Goal: Task Accomplishment & Management: Use online tool/utility

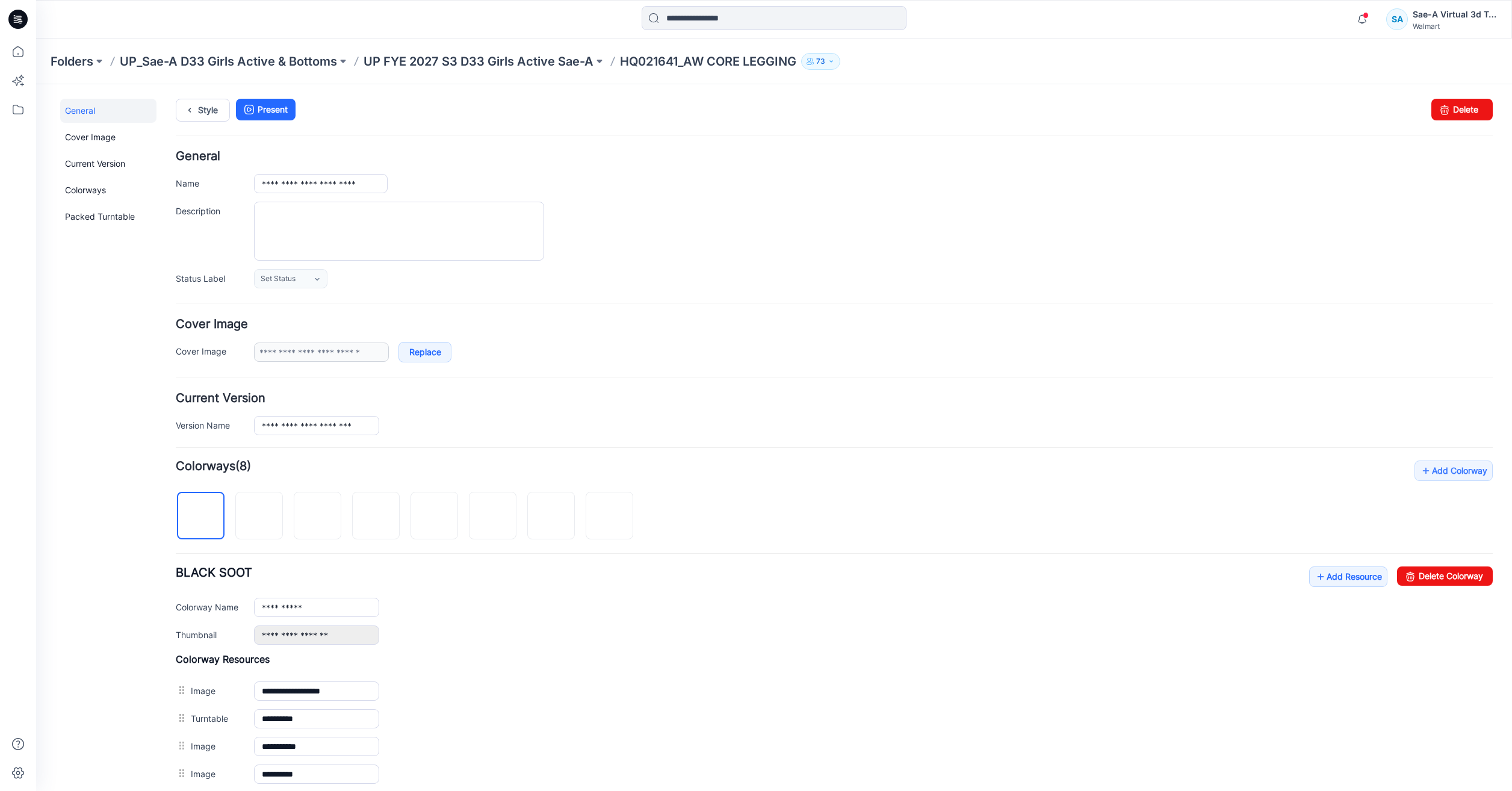
scroll to position [181, 0]
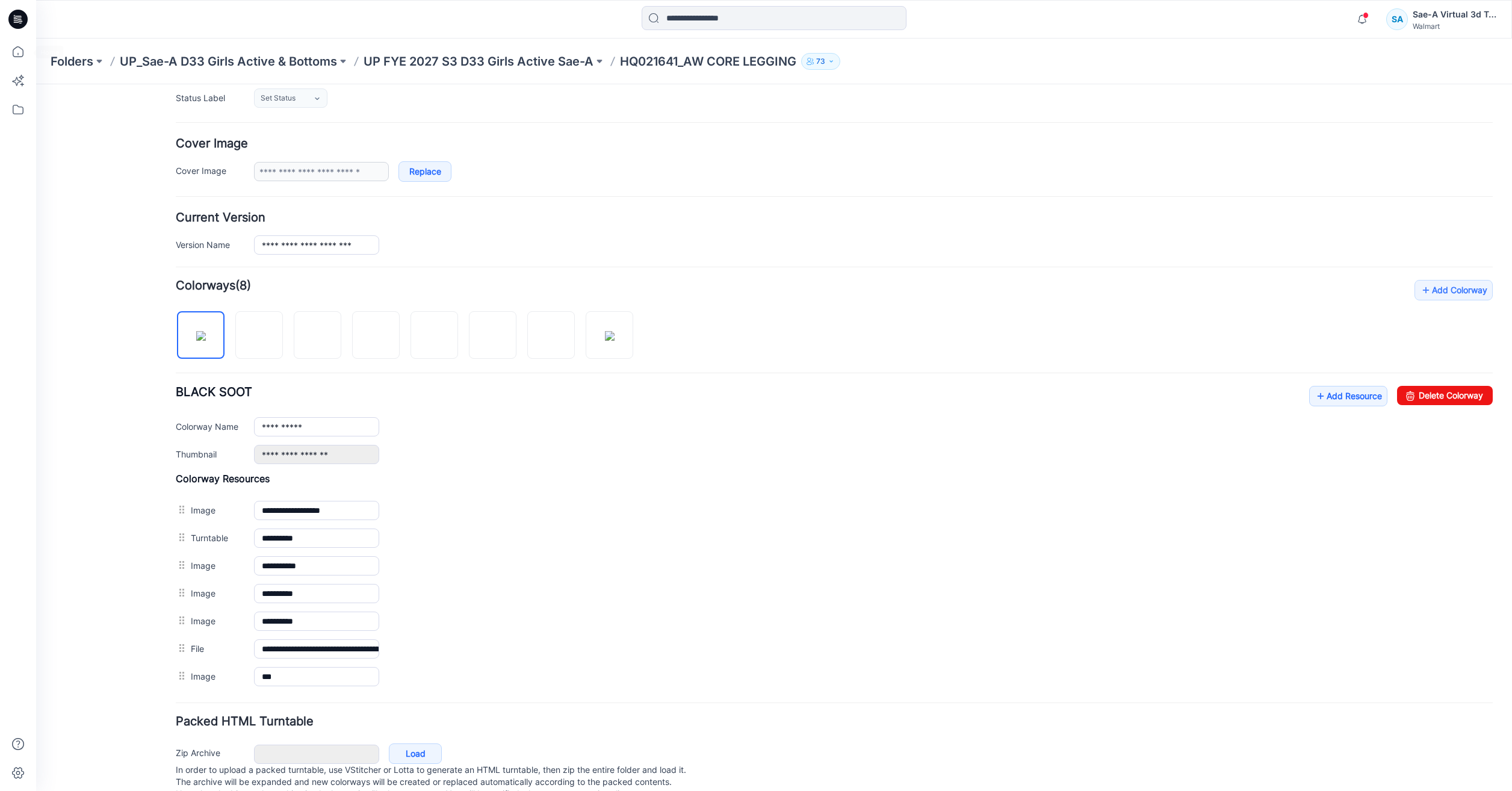
click at [2, 60] on div at bounding box center [18, 395] width 36 height 791
click at [13, 57] on icon at bounding box center [17, 51] width 26 height 26
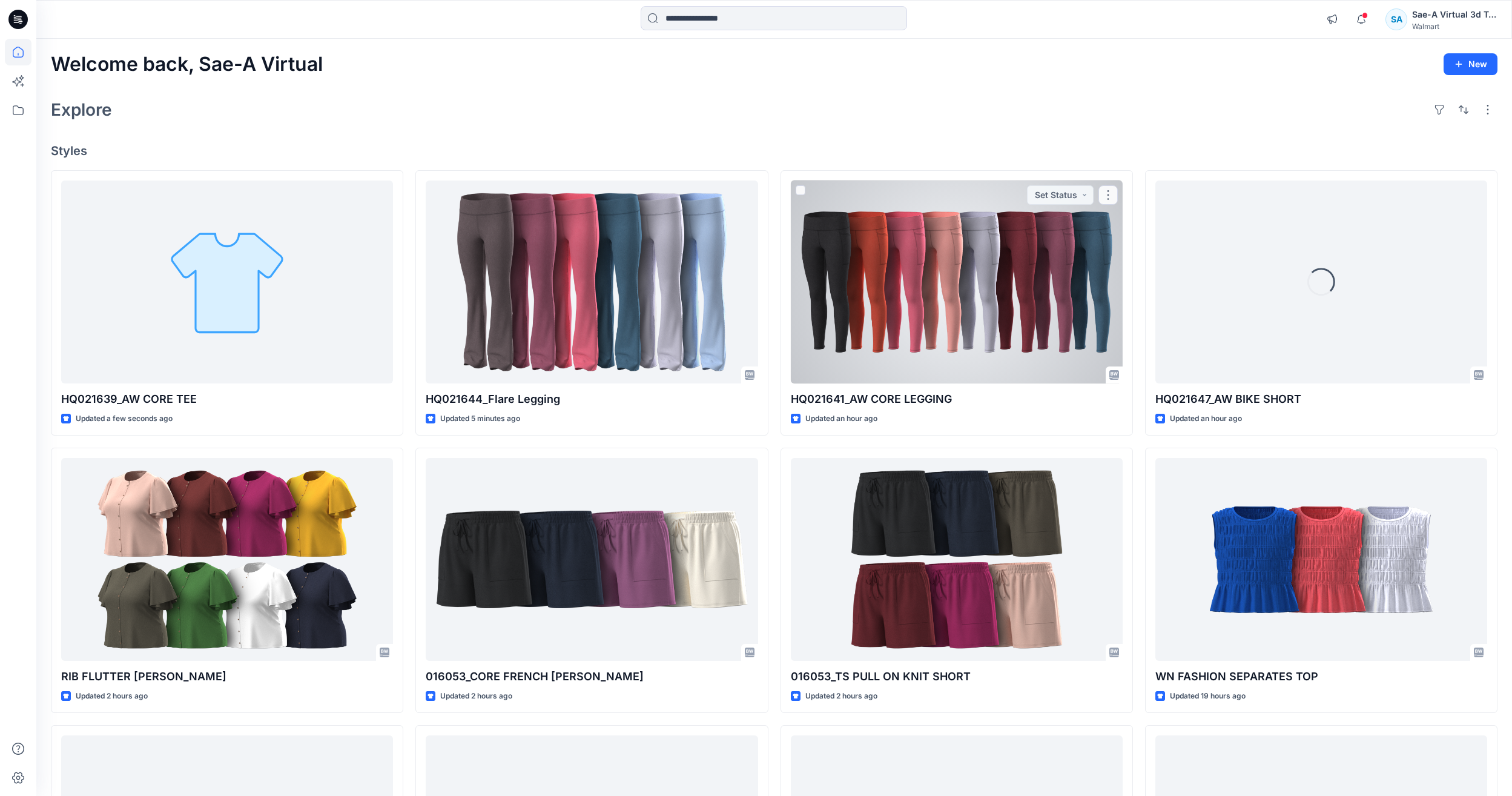
drag, startPoint x: 1058, startPoint y: 328, endPoint x: 1097, endPoint y: 311, distance: 42.5
click at [1058, 328] on div at bounding box center [957, 282] width 332 height 203
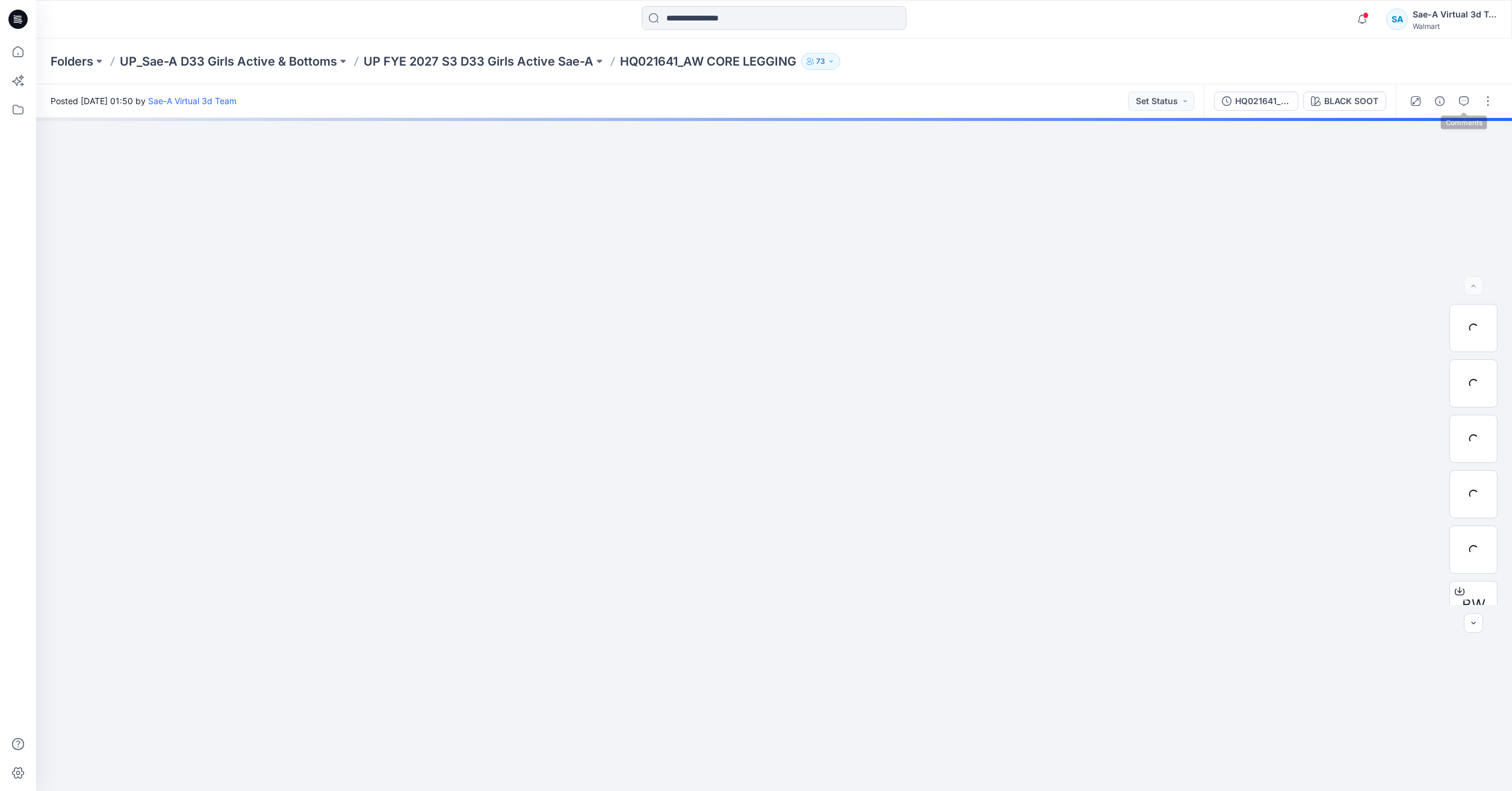
click at [1437, 103] on icon "button" at bounding box center [1439, 101] width 10 height 10
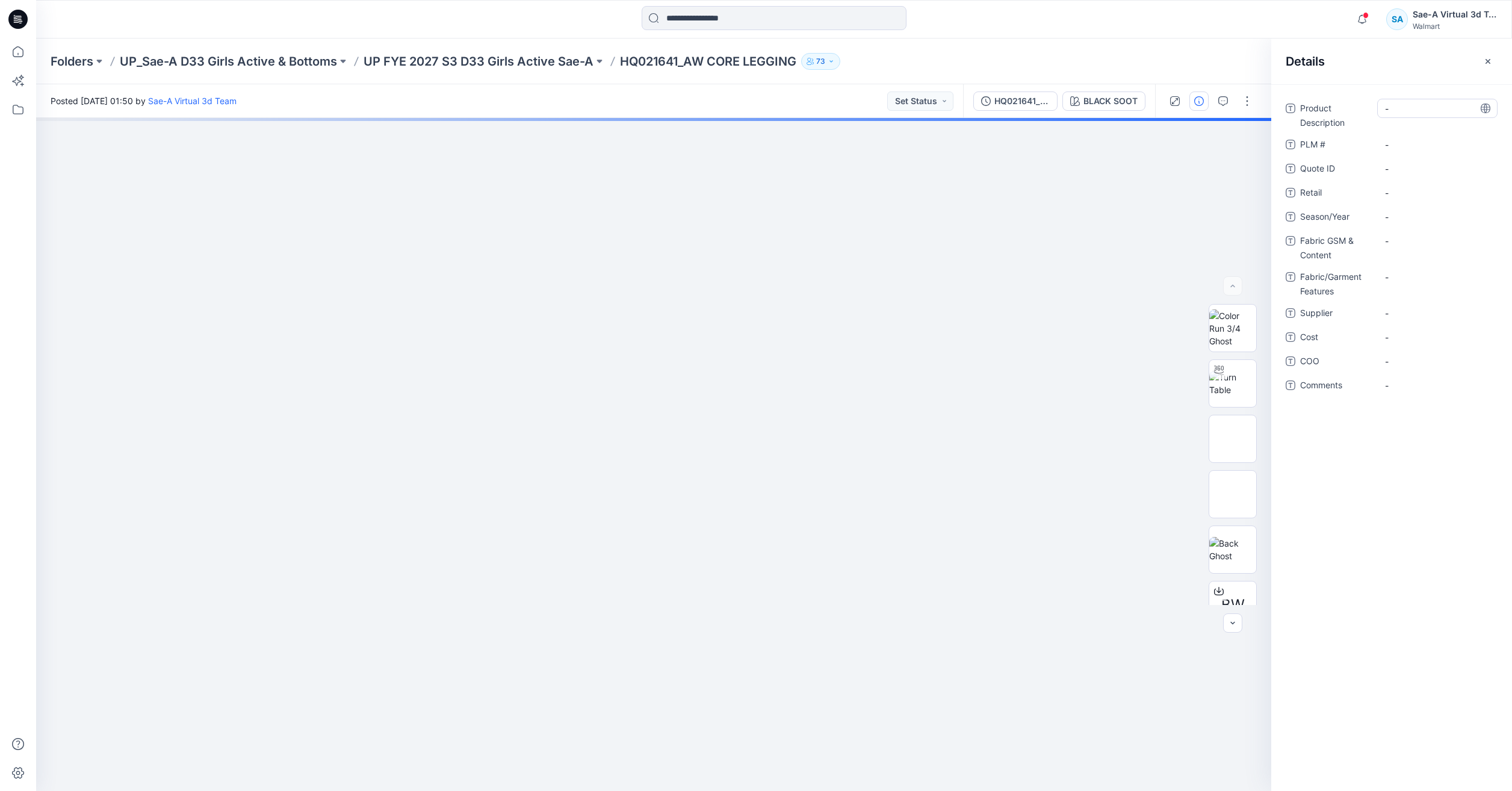
click at [1433, 109] on Description "-" at bounding box center [1437, 108] width 104 height 13
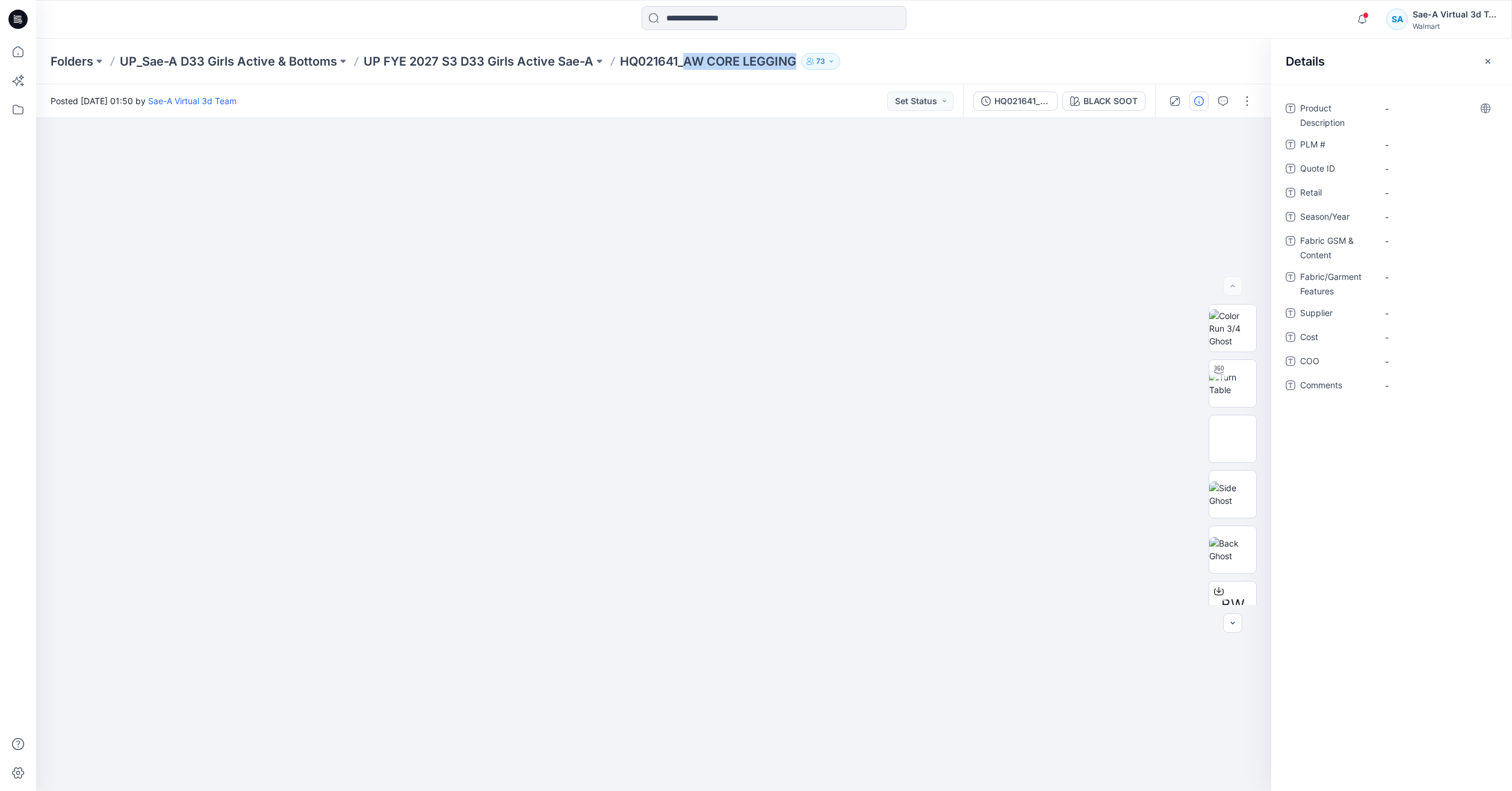
drag, startPoint x: 797, startPoint y: 55, endPoint x: 687, endPoint y: 61, distance: 110.2
click at [687, 61] on p "HQ021641_AW CORE LEGGING" at bounding box center [708, 61] width 176 height 17
copy p "AW CORE LEGGING"
click at [1453, 109] on Description "-" at bounding box center [1437, 108] width 104 height 13
type textarea "**********"
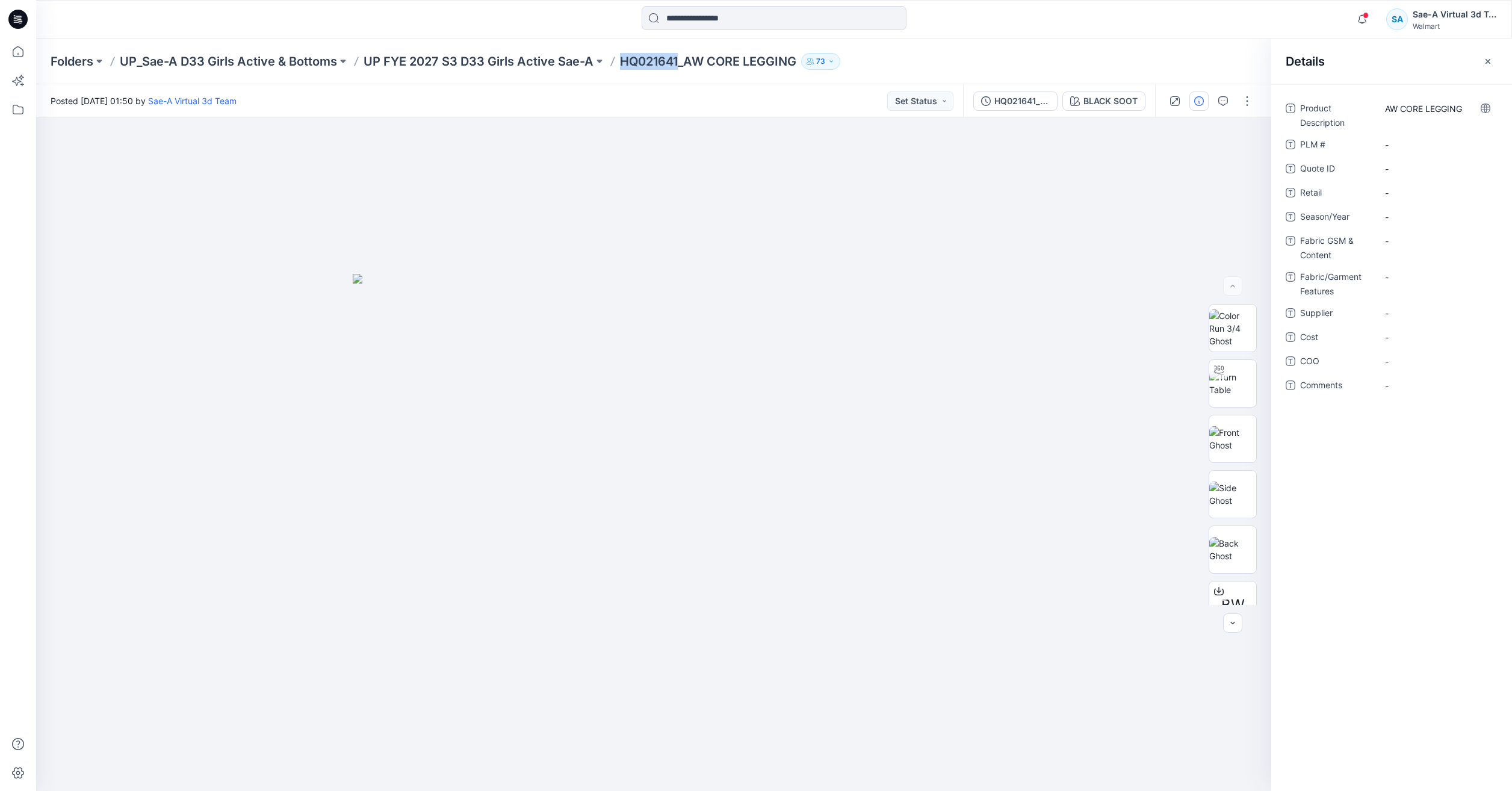
drag, startPoint x: 681, startPoint y: 56, endPoint x: 614, endPoint y: 56, distance: 67.0
click at [614, 56] on div "Folders UP_Sae-A D33 Girls Active & Bottoms UP FYE 2027 S3 D33 Girls Active Sae…" at bounding box center [727, 61] width 1353 height 17
copy p "HQ021641"
click at [1434, 150] on \ "-" at bounding box center [1437, 144] width 104 height 13
type textarea "********"
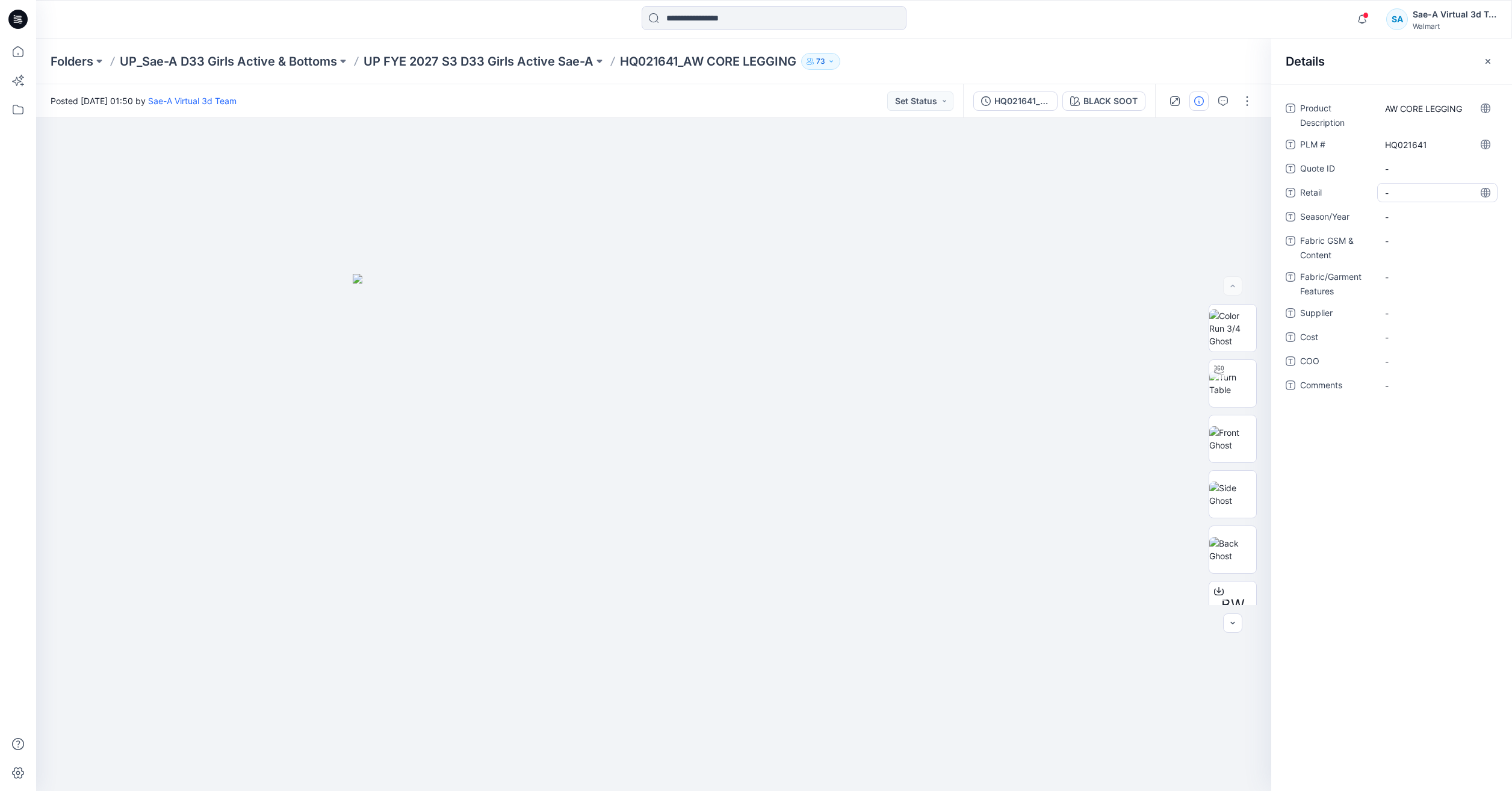
click at [1419, 185] on div "-" at bounding box center [1437, 192] width 120 height 19
drag, startPoint x: 1417, startPoint y: 205, endPoint x: 1413, endPoint y: 219, distance: 14.6
click at [1417, 206] on div "Product Description AW CORE LEGGING PLM # HQ021641 Quote ID - Retail Season/Yea…" at bounding box center [1392, 254] width 212 height 311
click at [1412, 225] on div "-" at bounding box center [1437, 216] width 120 height 19
type textarea "*******"
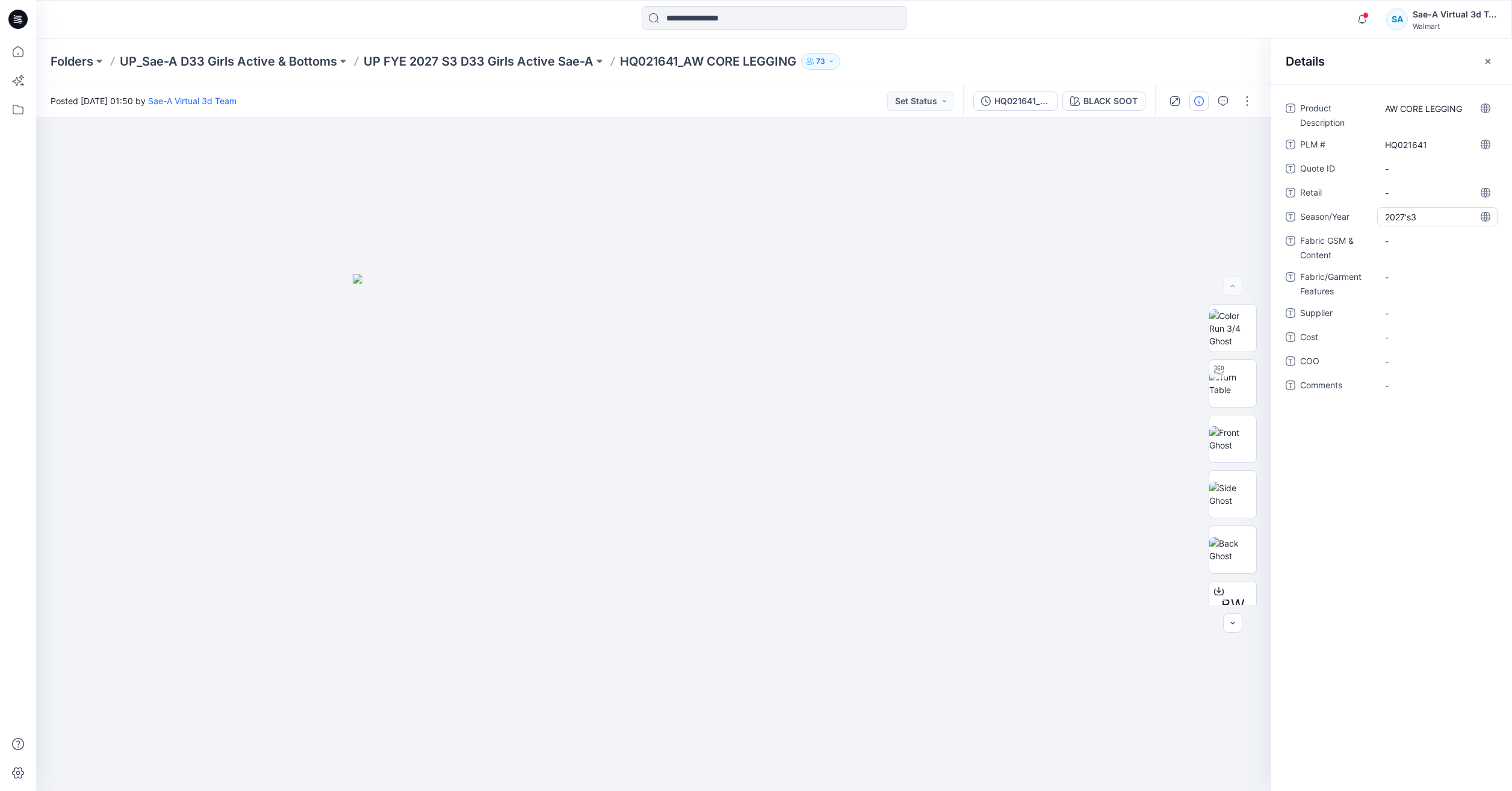
click at [1422, 221] on span "2027's3" at bounding box center [1437, 217] width 104 height 13
drag, startPoint x: 1354, startPoint y: 229, endPoint x: 1322, endPoint y: 235, distance: 32.6
click at [1322, 235] on div "Product Description AW CORE LEGGING PLM # HQ021641 Quote ID - Retail - Season/Y…" at bounding box center [1392, 254] width 212 height 311
type textarea "*****"
click at [1322, 263] on div "Product Description AW CORE LEGGING PLM # HQ021641 Quote ID - Retail - Season/Y…" at bounding box center [1392, 254] width 212 height 311
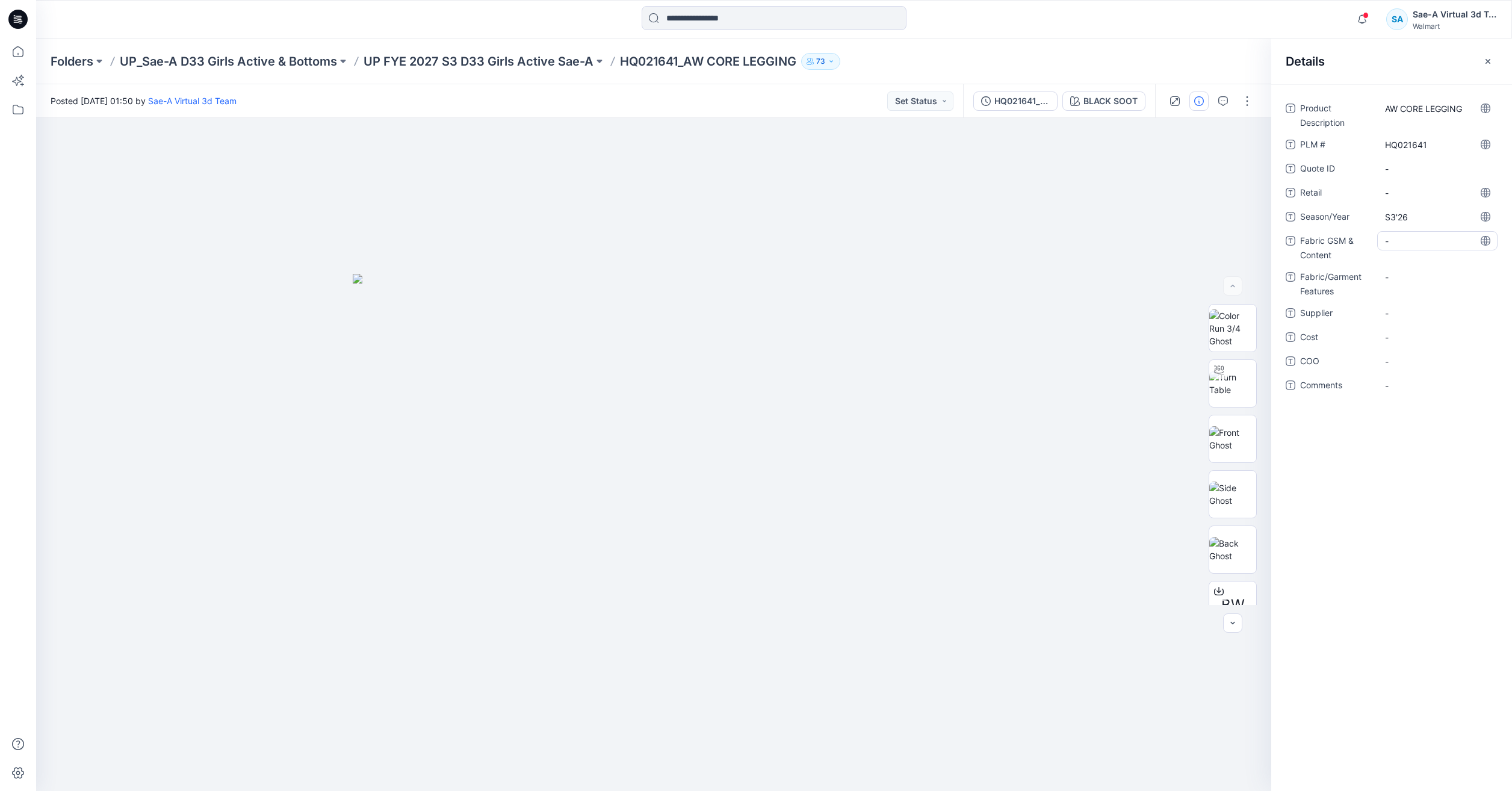
click at [1425, 236] on Content "-" at bounding box center [1437, 240] width 104 height 13
click at [1427, 236] on Content "-" at bounding box center [1437, 240] width 104 height 13
type textarea "**********"
click at [1406, 268] on div "-" at bounding box center [1437, 276] width 120 height 19
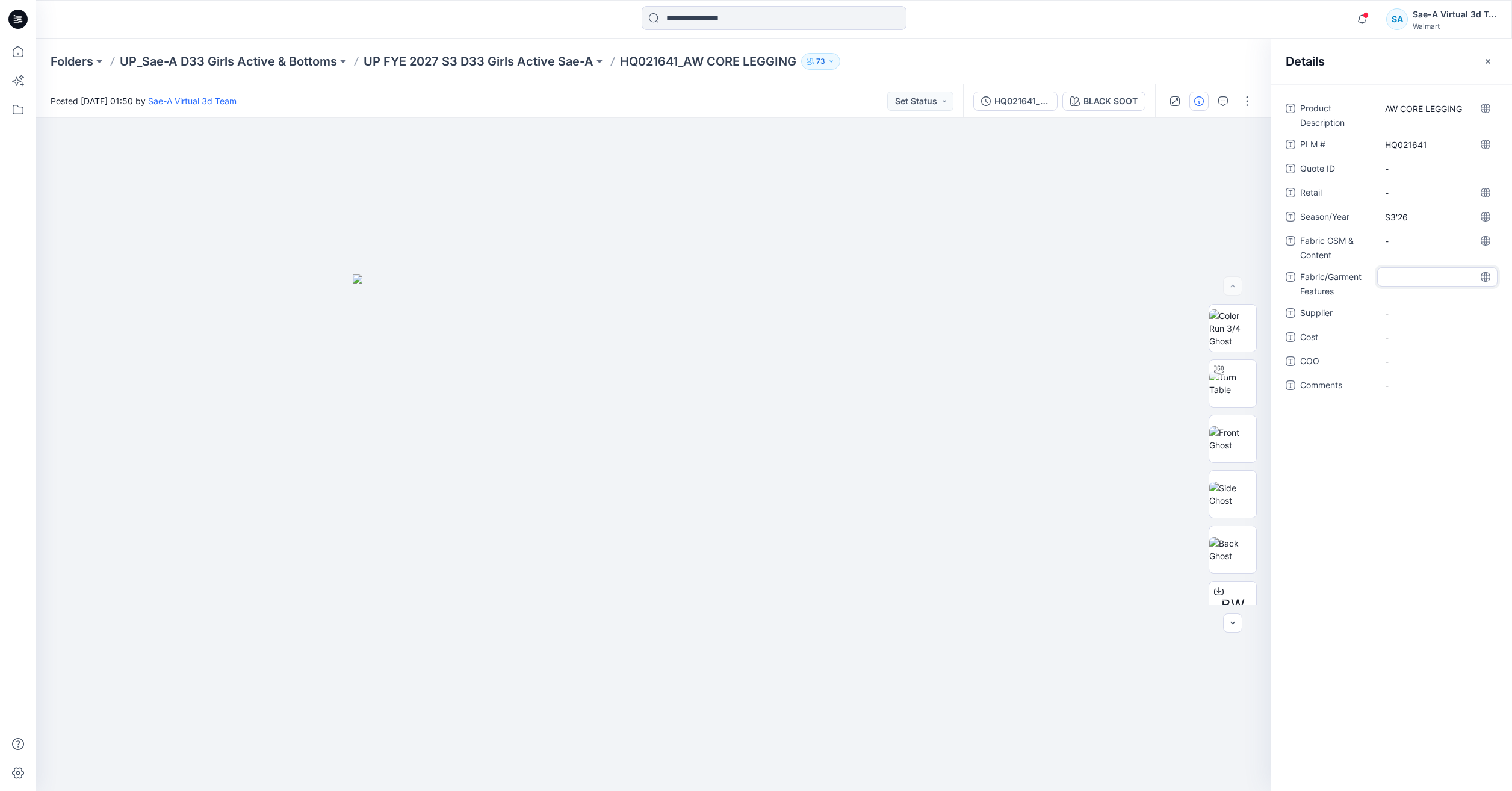
type textarea "******"
click at [1422, 240] on Content "-" at bounding box center [1437, 240] width 104 height 13
type textarea "**********"
click at [1431, 399] on div "**********" at bounding box center [1392, 254] width 212 height 311
click at [1436, 313] on span "-" at bounding box center [1437, 313] width 104 height 13
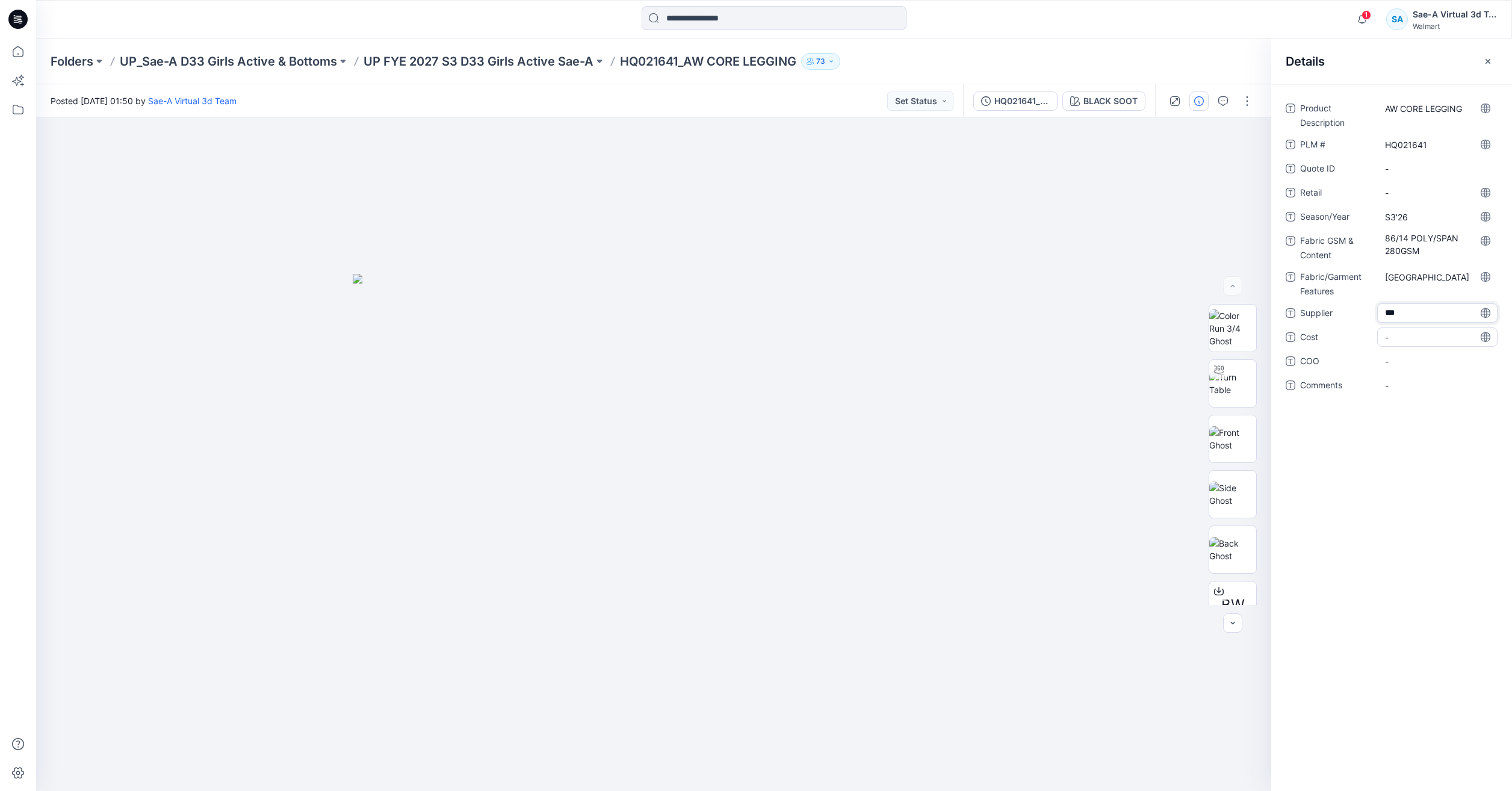
type textarea "****"
click at [1421, 333] on span "-" at bounding box center [1437, 337] width 104 height 13
type textarea "***"
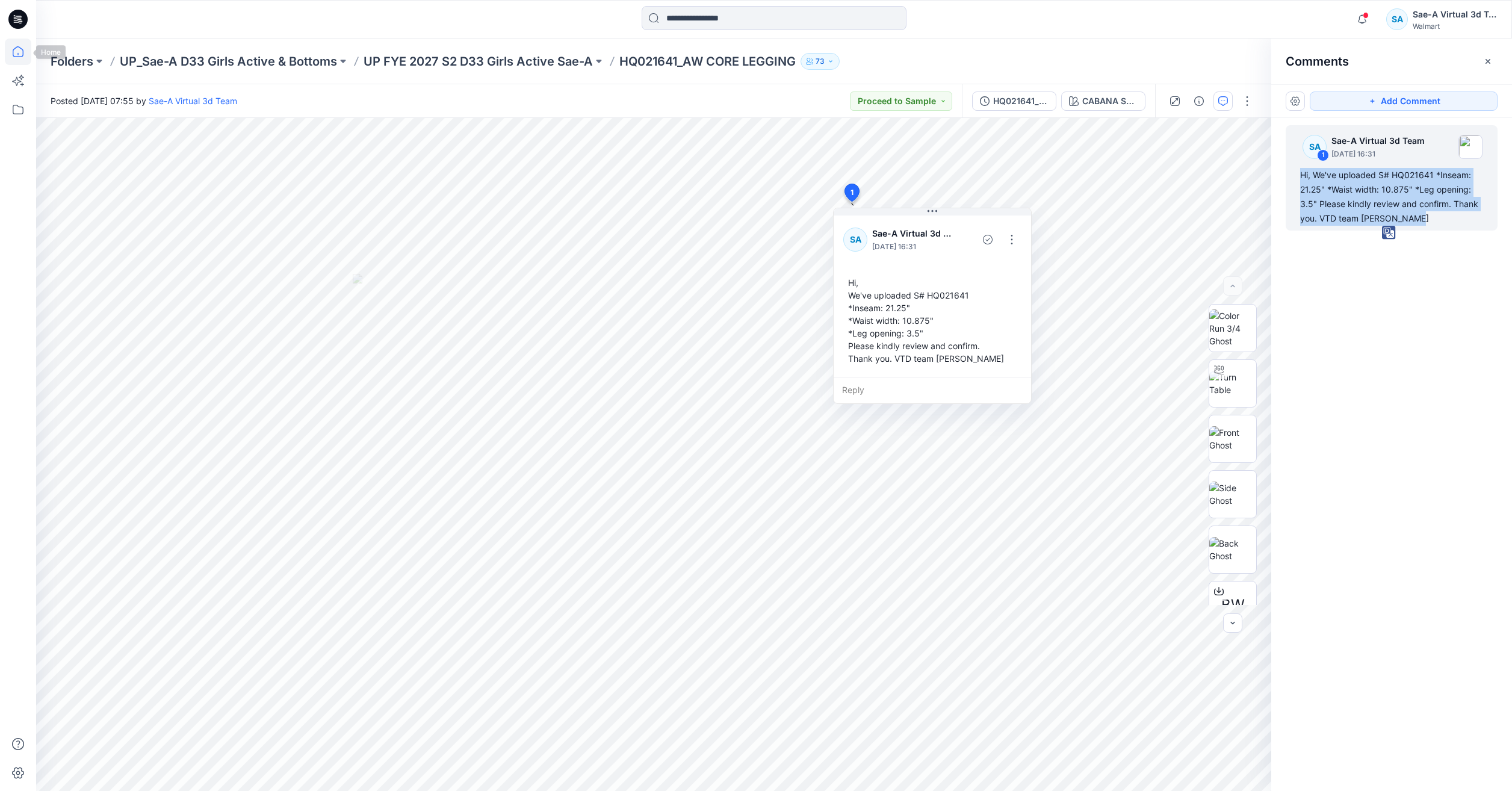
click at [21, 46] on icon at bounding box center [17, 51] width 26 height 26
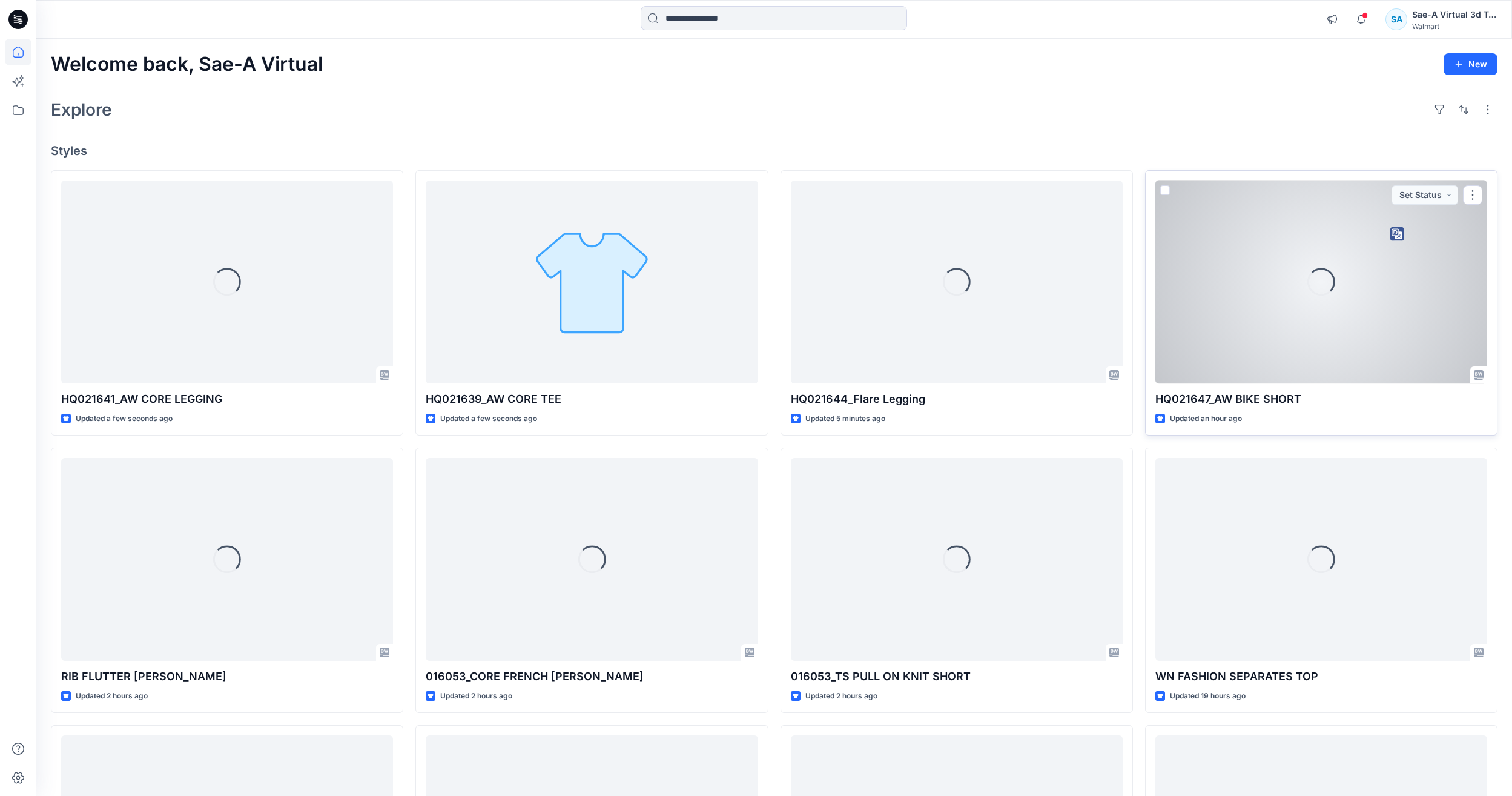
click at [1325, 330] on div "Loading..." at bounding box center [1321, 282] width 332 height 203
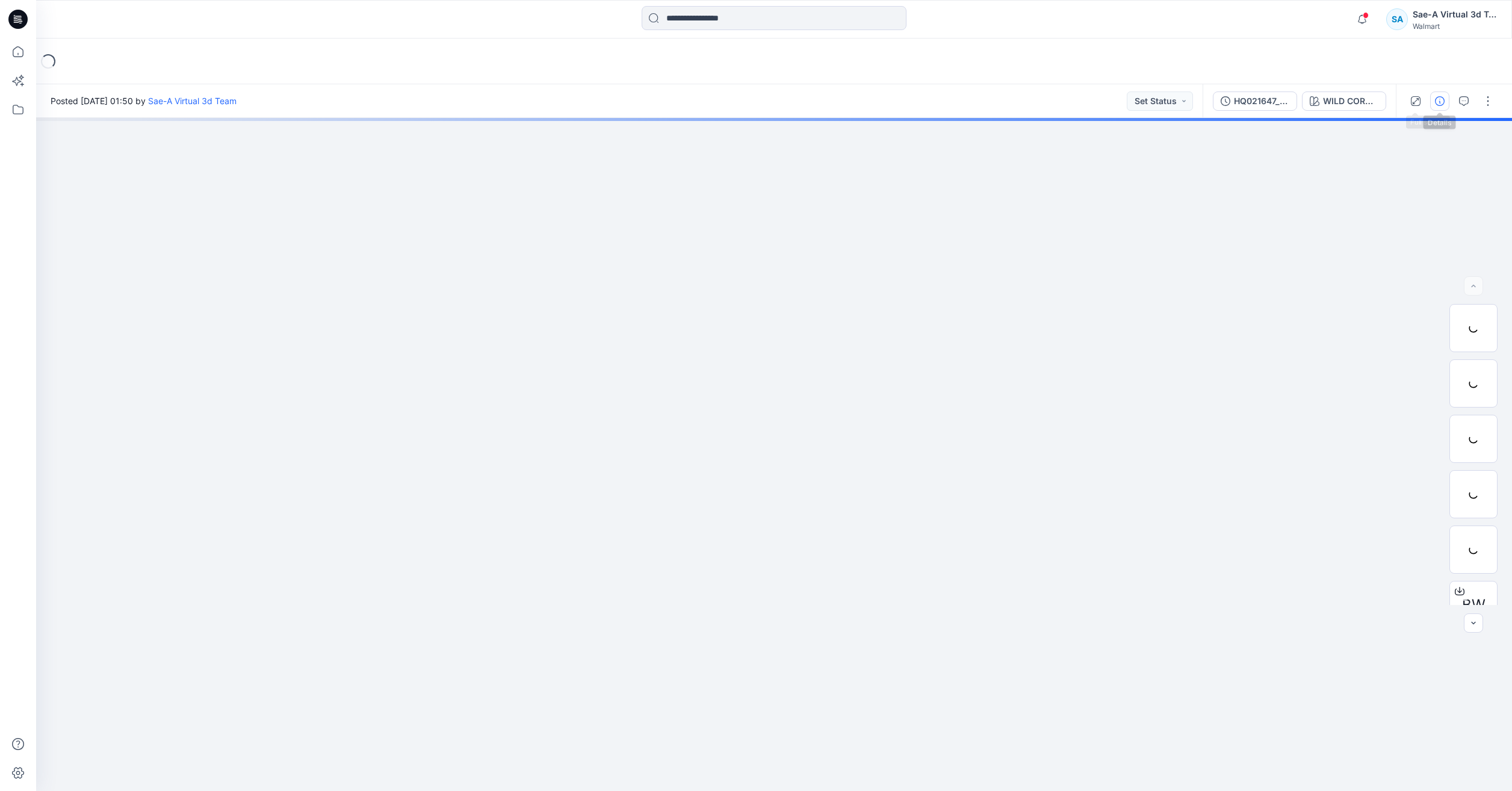
click at [1439, 103] on icon "button" at bounding box center [1439, 101] width 10 height 10
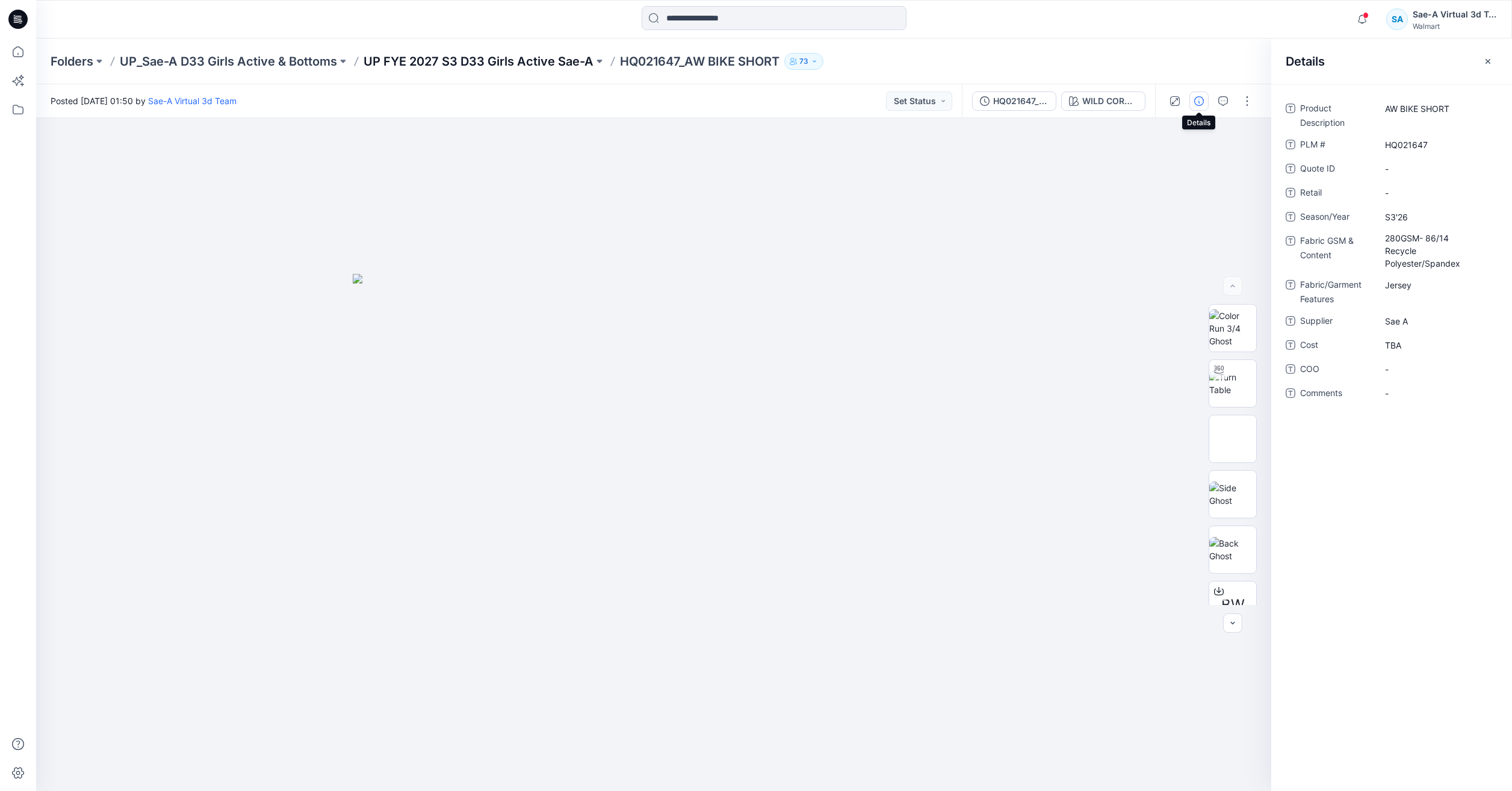
click at [553, 60] on p "UP FYE 2027 S3 D33 Girls Active Sae-A" at bounding box center [479, 61] width 230 height 17
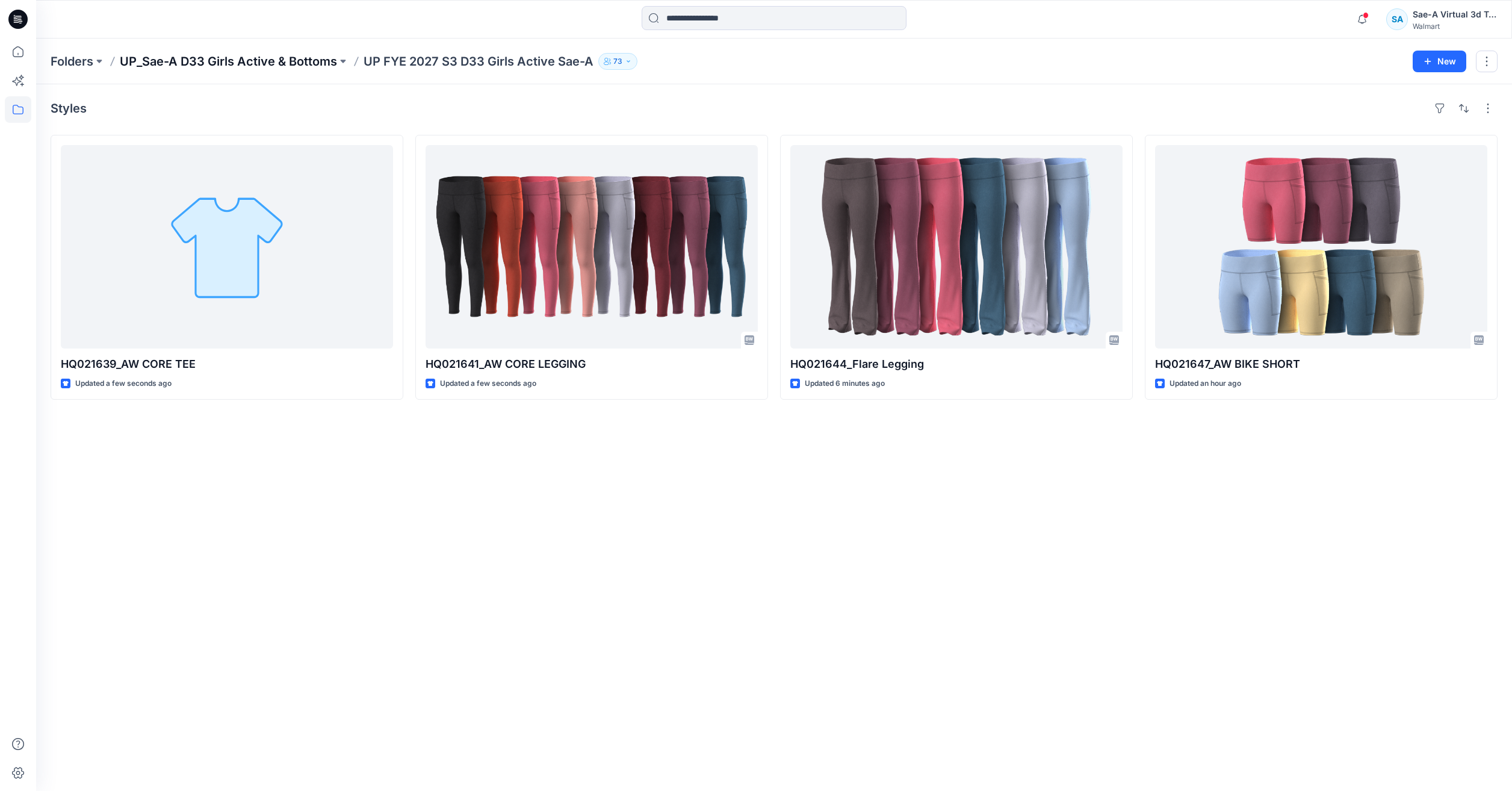
click at [250, 64] on p "UP_Sae-A D33 Girls Active & Bottoms" at bounding box center [228, 61] width 217 height 17
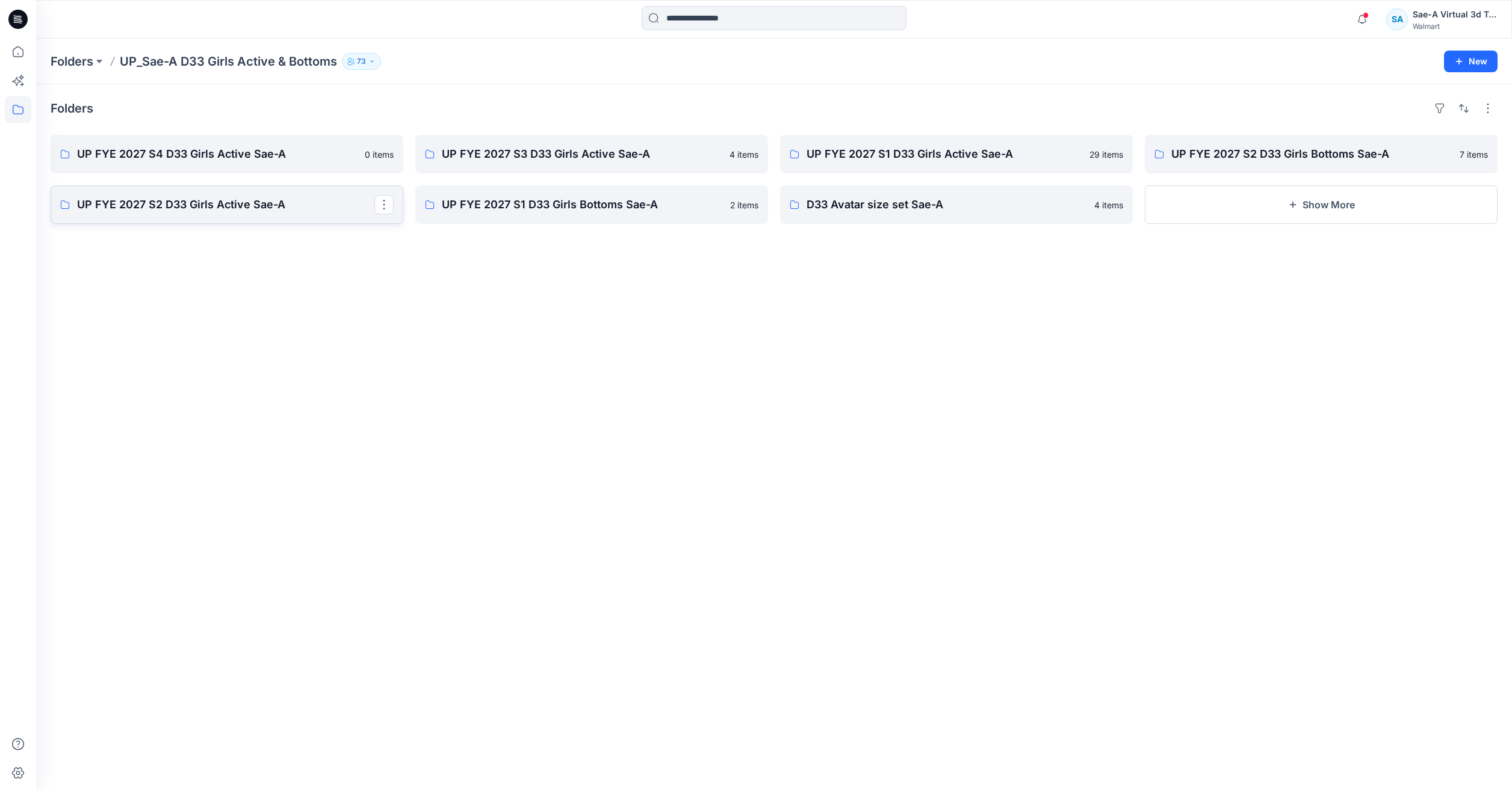
click at [232, 211] on p "UP FYE 2027 S2 D33 Girls Active Sae-A" at bounding box center [225, 204] width 297 height 17
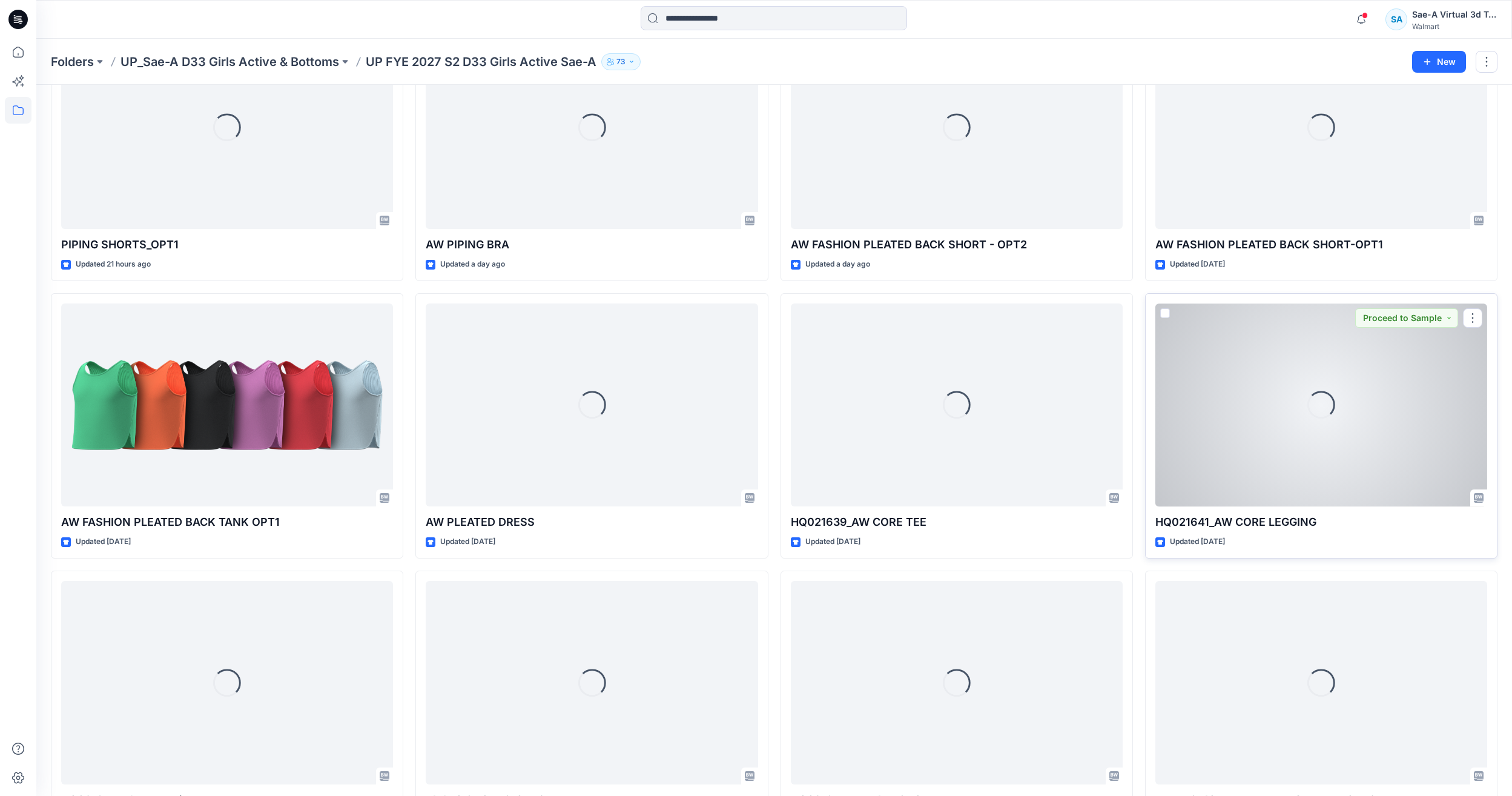
scroll to position [121, 0]
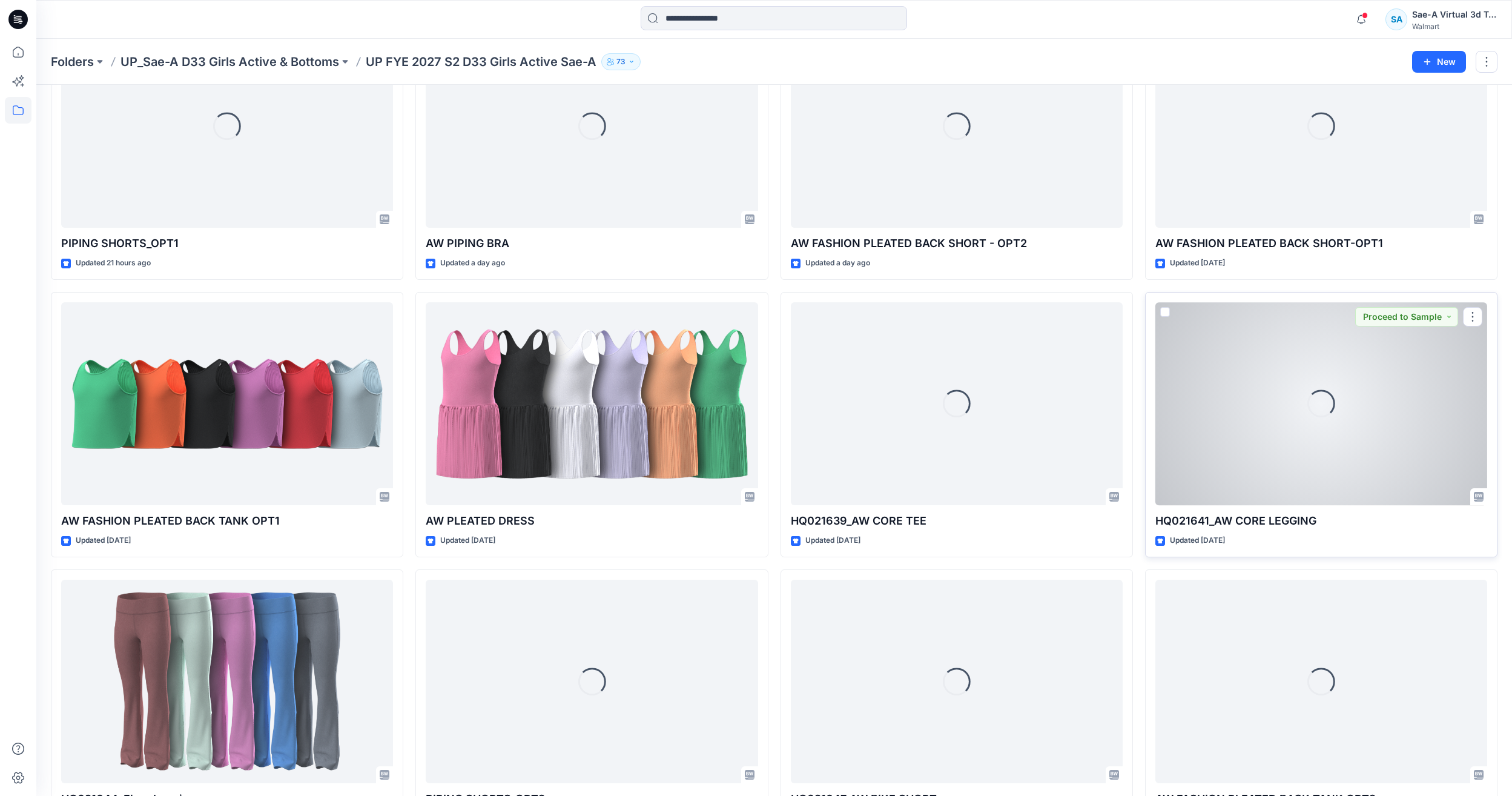
click at [1352, 467] on div "Loading..." at bounding box center [1321, 403] width 332 height 203
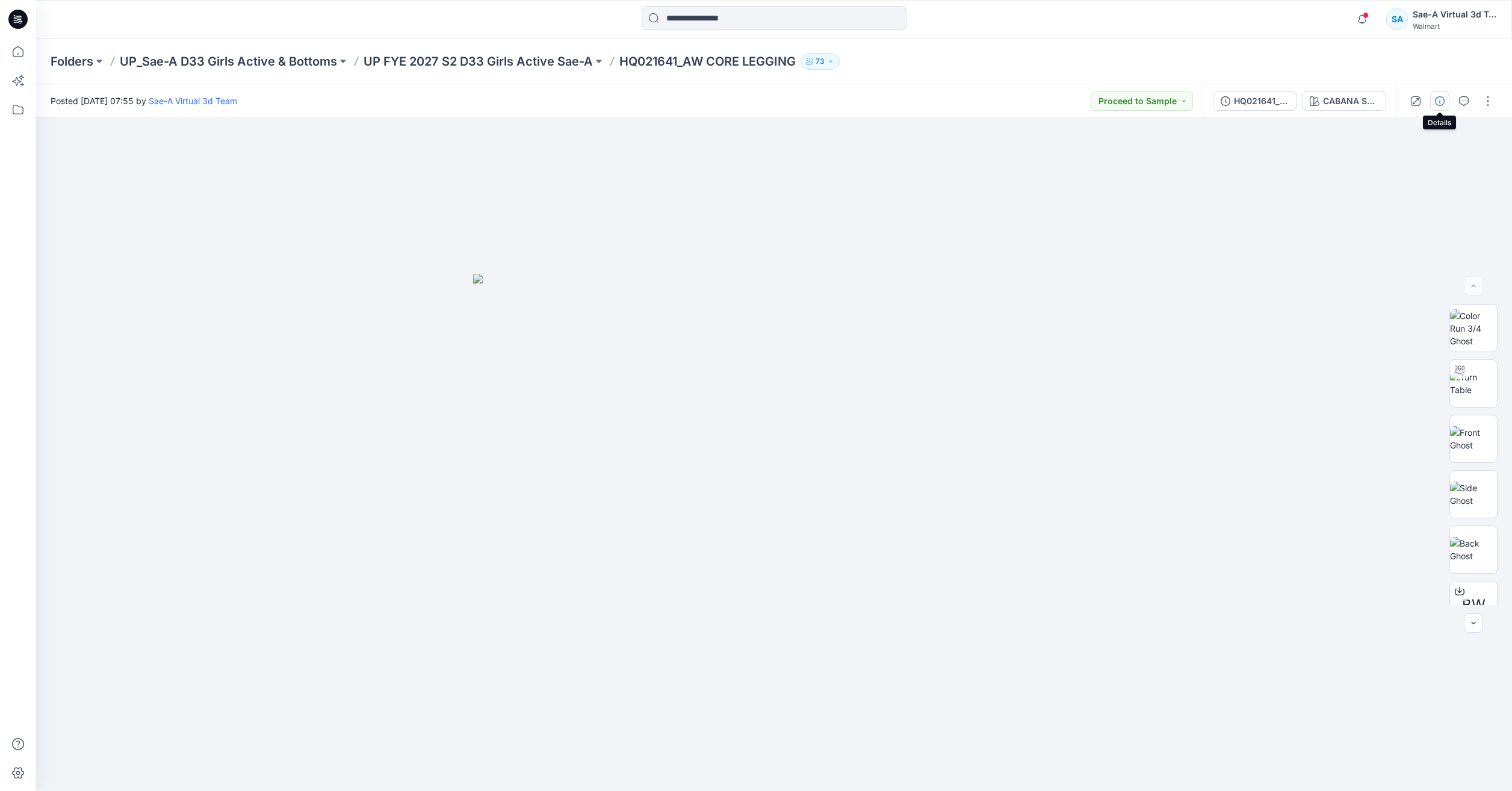
click at [1441, 98] on icon "button" at bounding box center [1439, 101] width 10 height 10
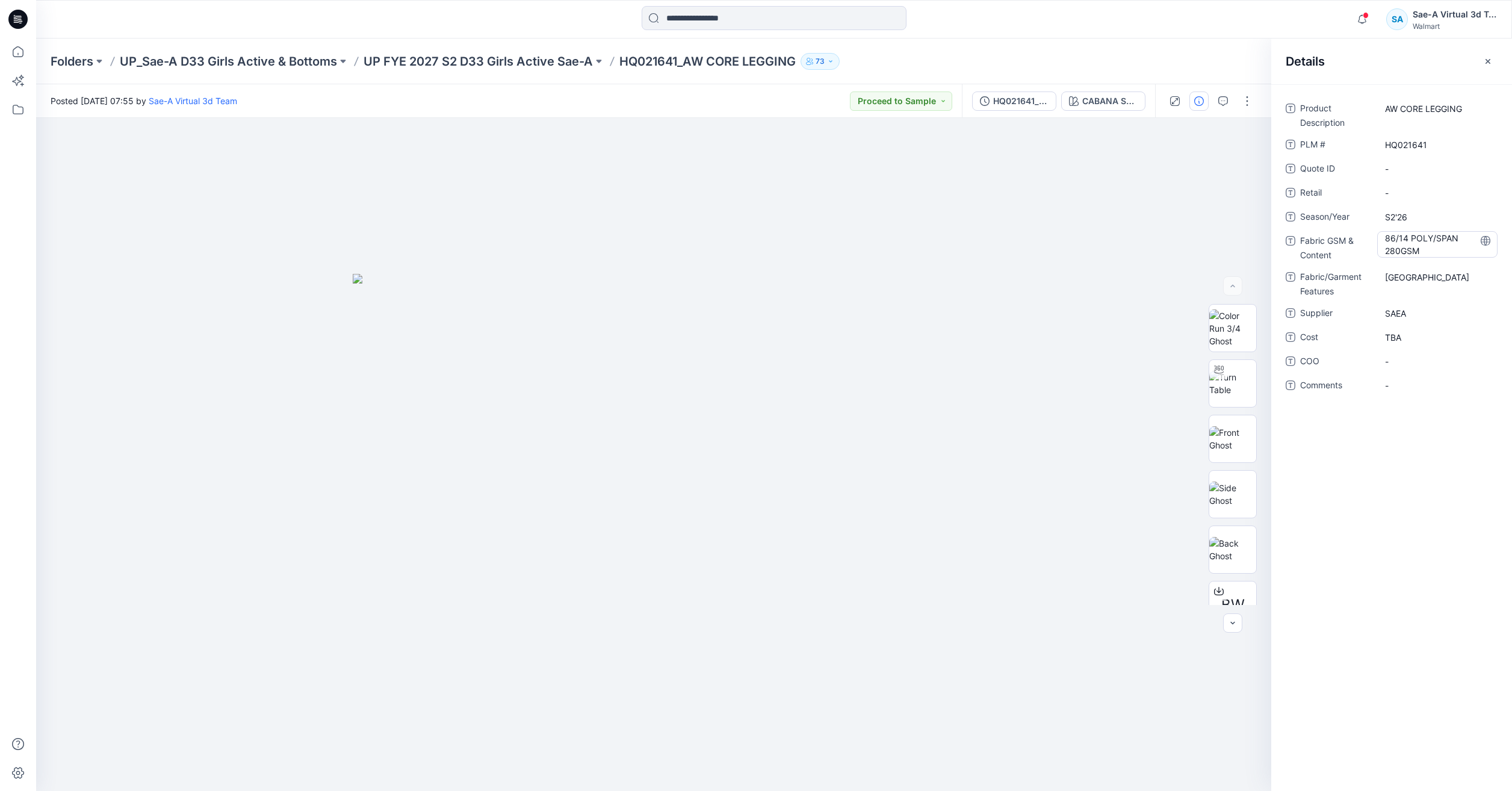
click at [1436, 254] on Content "86/14 POLY/SPAN 280GSM" at bounding box center [1437, 244] width 104 height 25
click at [1441, 271] on Features "[GEOGRAPHIC_DATA]" at bounding box center [1437, 277] width 104 height 13
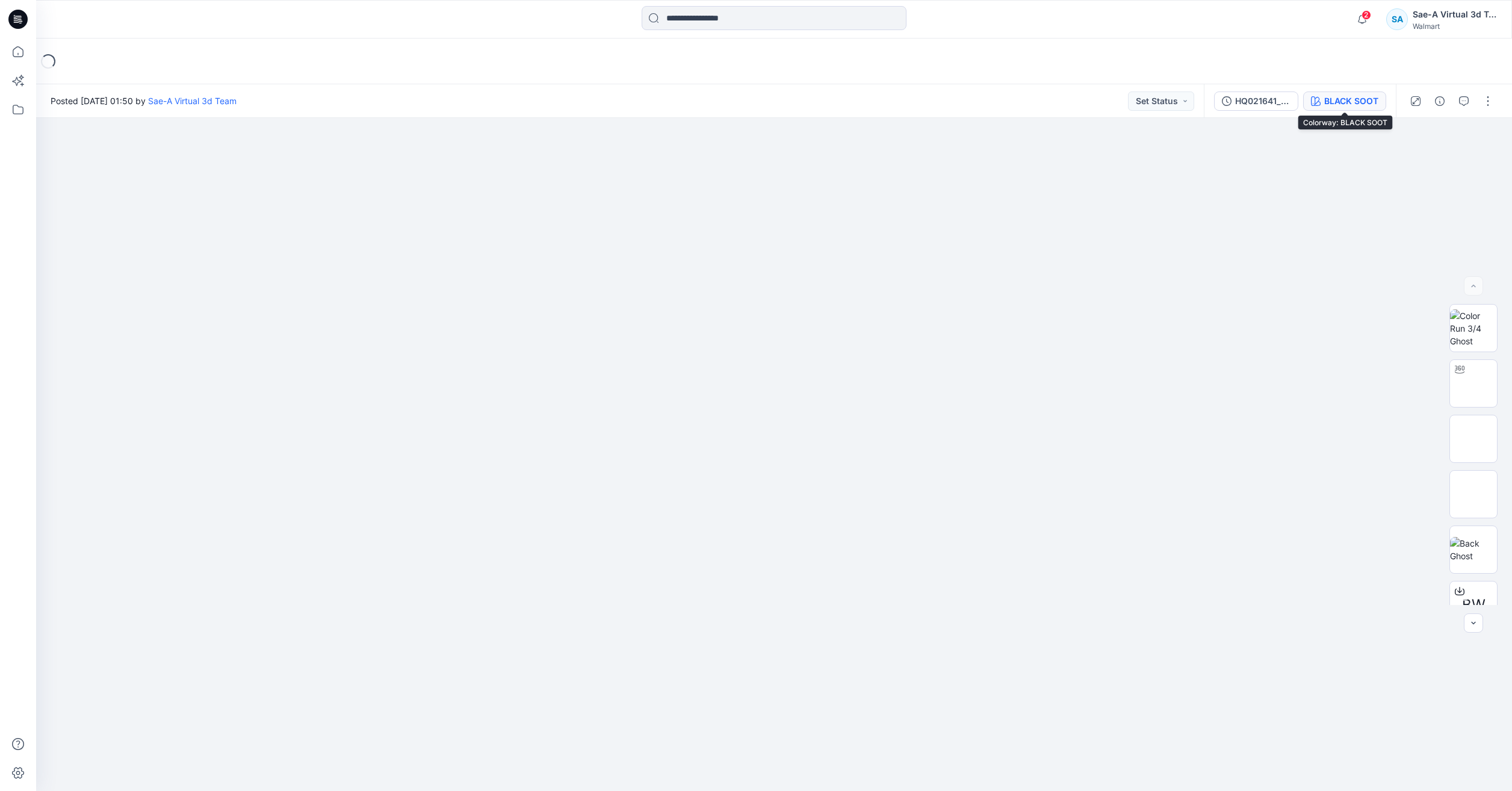
click at [1348, 99] on div "BLACK SOOT" at bounding box center [1352, 101] width 54 height 14
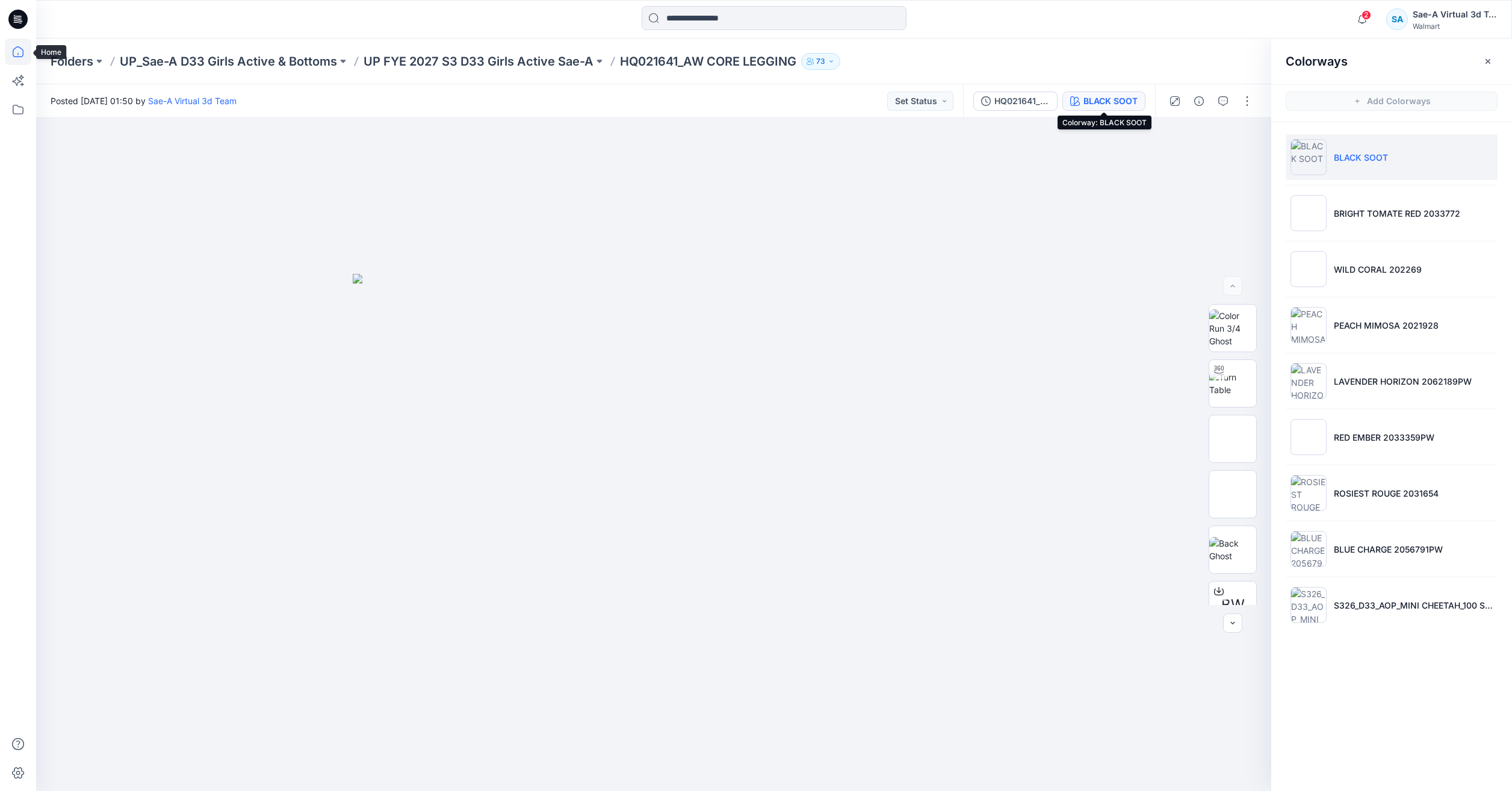
click at [11, 51] on icon at bounding box center [17, 51] width 26 height 26
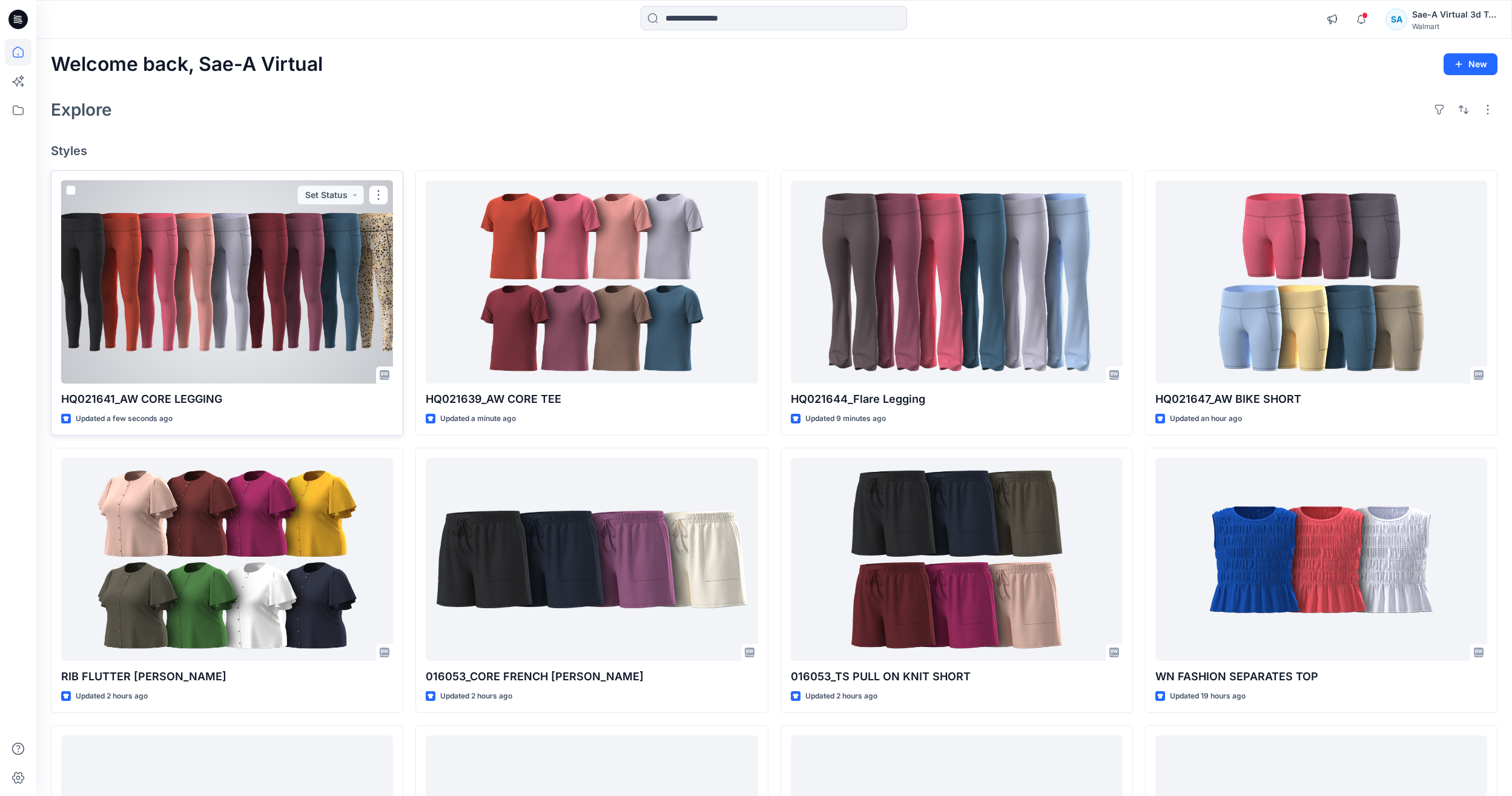
click at [306, 326] on div at bounding box center [227, 282] width 332 height 203
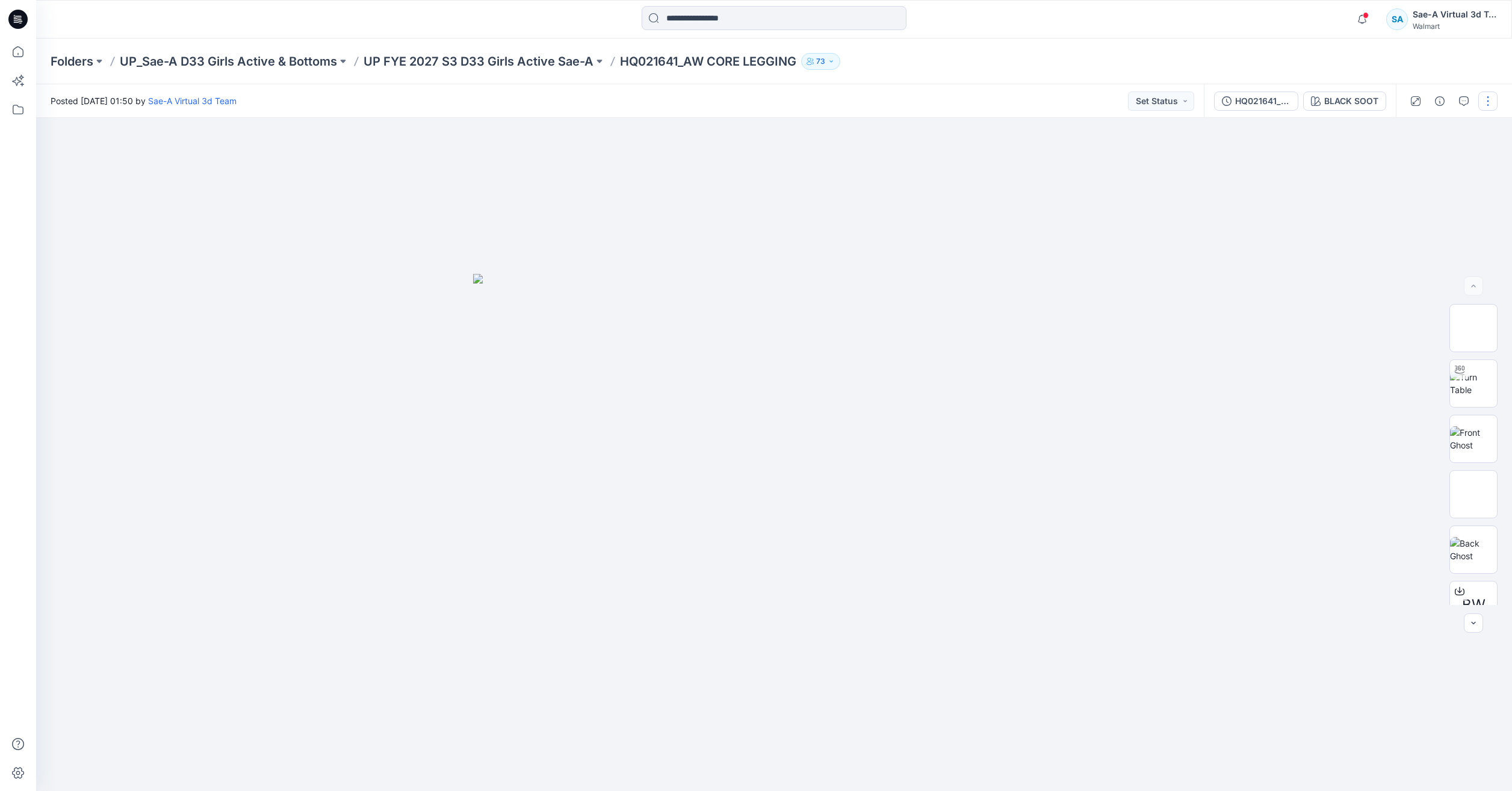
click at [1487, 98] on button "button" at bounding box center [1487, 101] width 19 height 19
click at [1408, 157] on p "Edit" at bounding box center [1411, 163] width 15 height 13
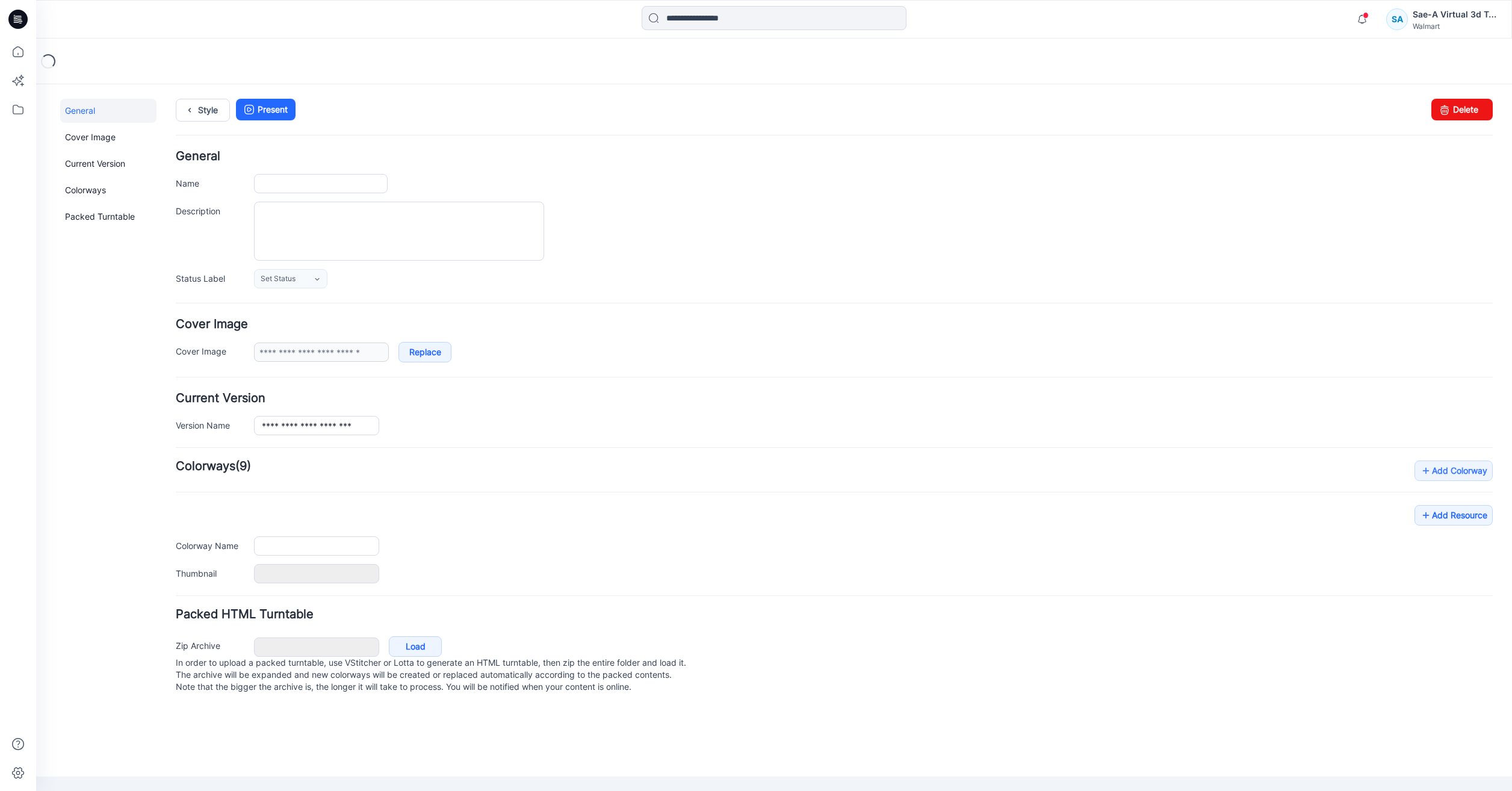
type input "**********"
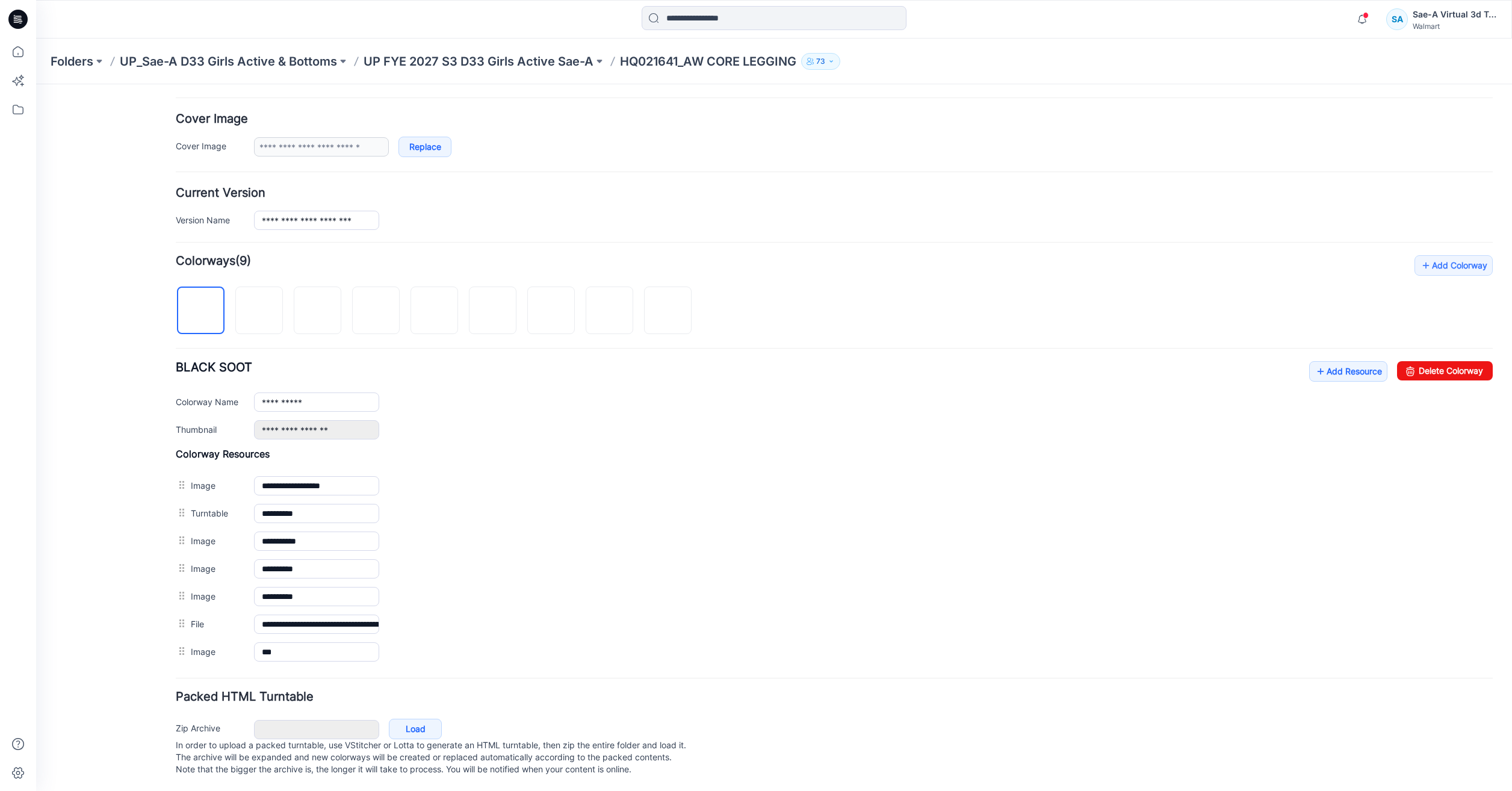
scroll to position [218, 0]
